Goal: Task Accomplishment & Management: Manage account settings

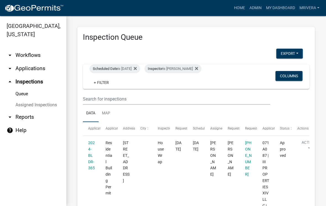
click at [128, 69] on div "Scheduled Date is [DATE]" at bounding box center [114, 68] width 51 height 9
click at [131, 84] on input "[DATE]" at bounding box center [124, 89] width 39 height 11
type input "[DATE]"
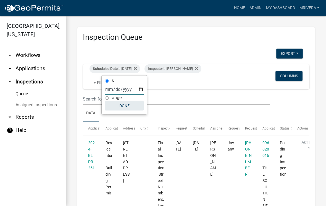
click at [122, 107] on button "Done" at bounding box center [124, 106] width 39 height 10
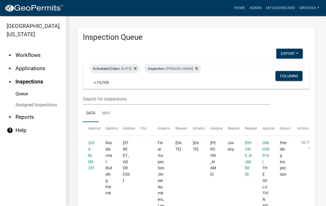
click at [186, 71] on div "Inspector is [PERSON_NAME]" at bounding box center [172, 68] width 57 height 9
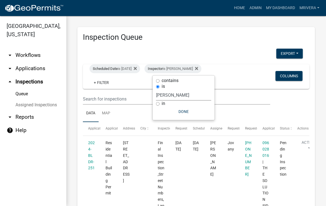
click at [184, 98] on select "Select an option None [PERSON_NAME] [PERSON_NAME] [PERSON_NAME] [PERSON_NAME] […" at bounding box center [183, 94] width 55 height 11
select select "a0ea4169-8540-4a2c-b9f4-cf4c1ffdeb95"
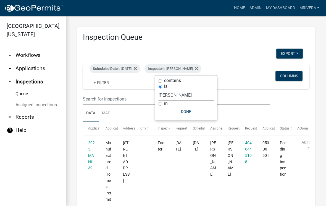
click at [189, 114] on button "Done" at bounding box center [185, 112] width 55 height 10
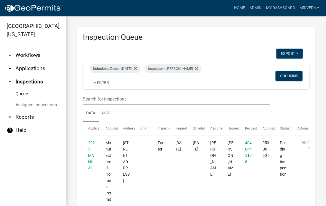
click at [190, 66] on div "Inspector is [PERSON_NAME]" at bounding box center [172, 68] width 57 height 9
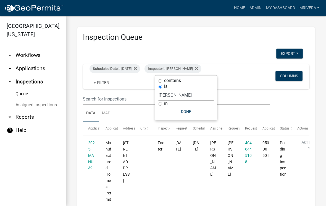
click at [190, 91] on select "Select an option None [PERSON_NAME] [PERSON_NAME] [PERSON_NAME] [PERSON_NAME] […" at bounding box center [185, 94] width 55 height 11
select select "07642ab0-564c-47bb-824b-0ccf2da83593"
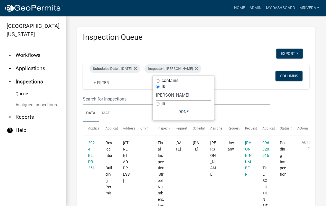
click at [191, 111] on button "Done" at bounding box center [183, 112] width 55 height 10
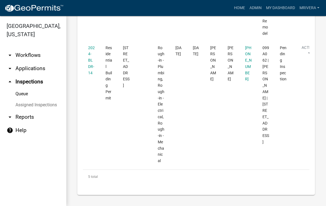
scroll to position [669, 0]
